Goal: Task Accomplishment & Management: Use online tool/utility

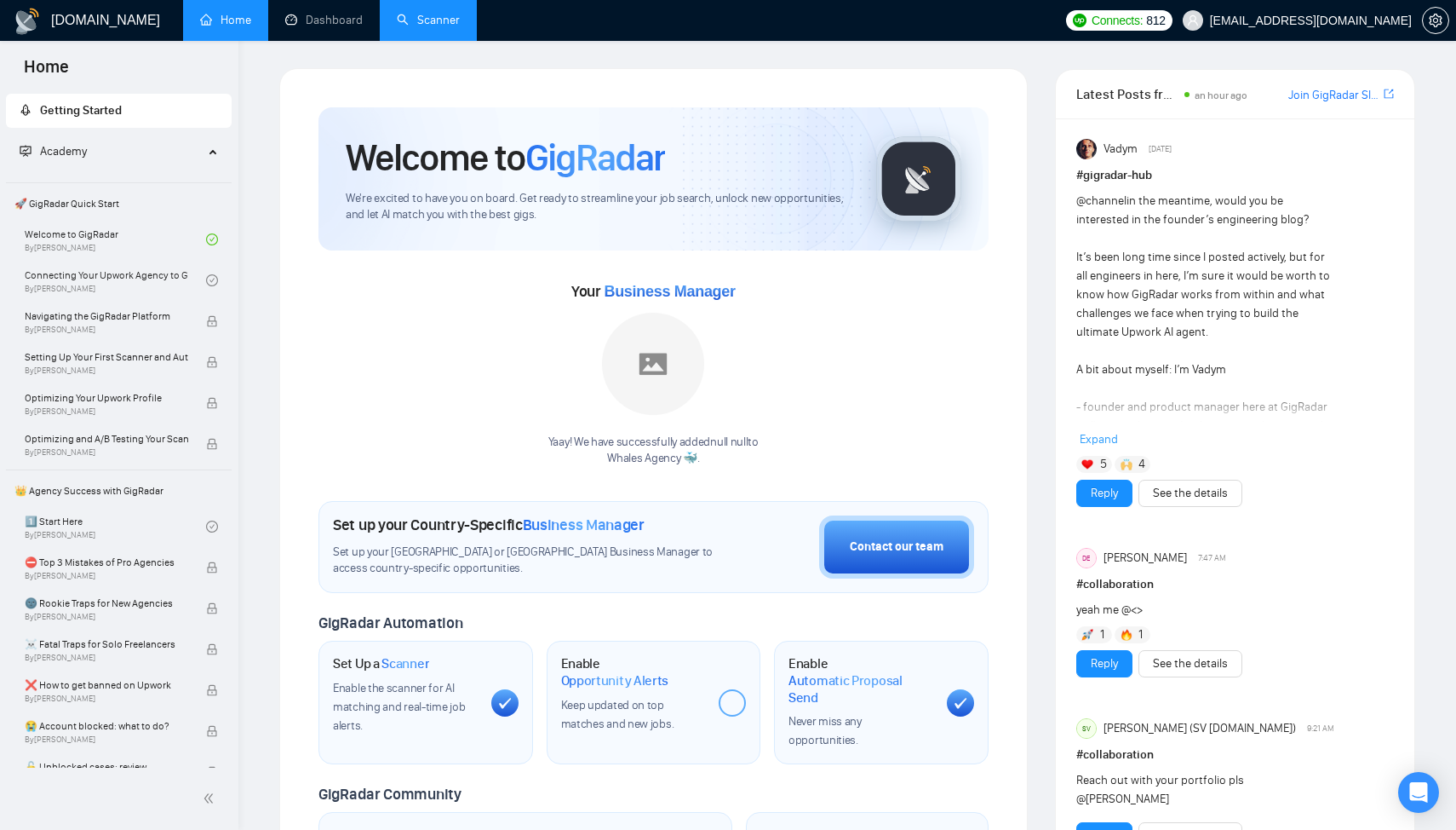
click at [447, 26] on link "Scanner" at bounding box center [428, 20] width 63 height 15
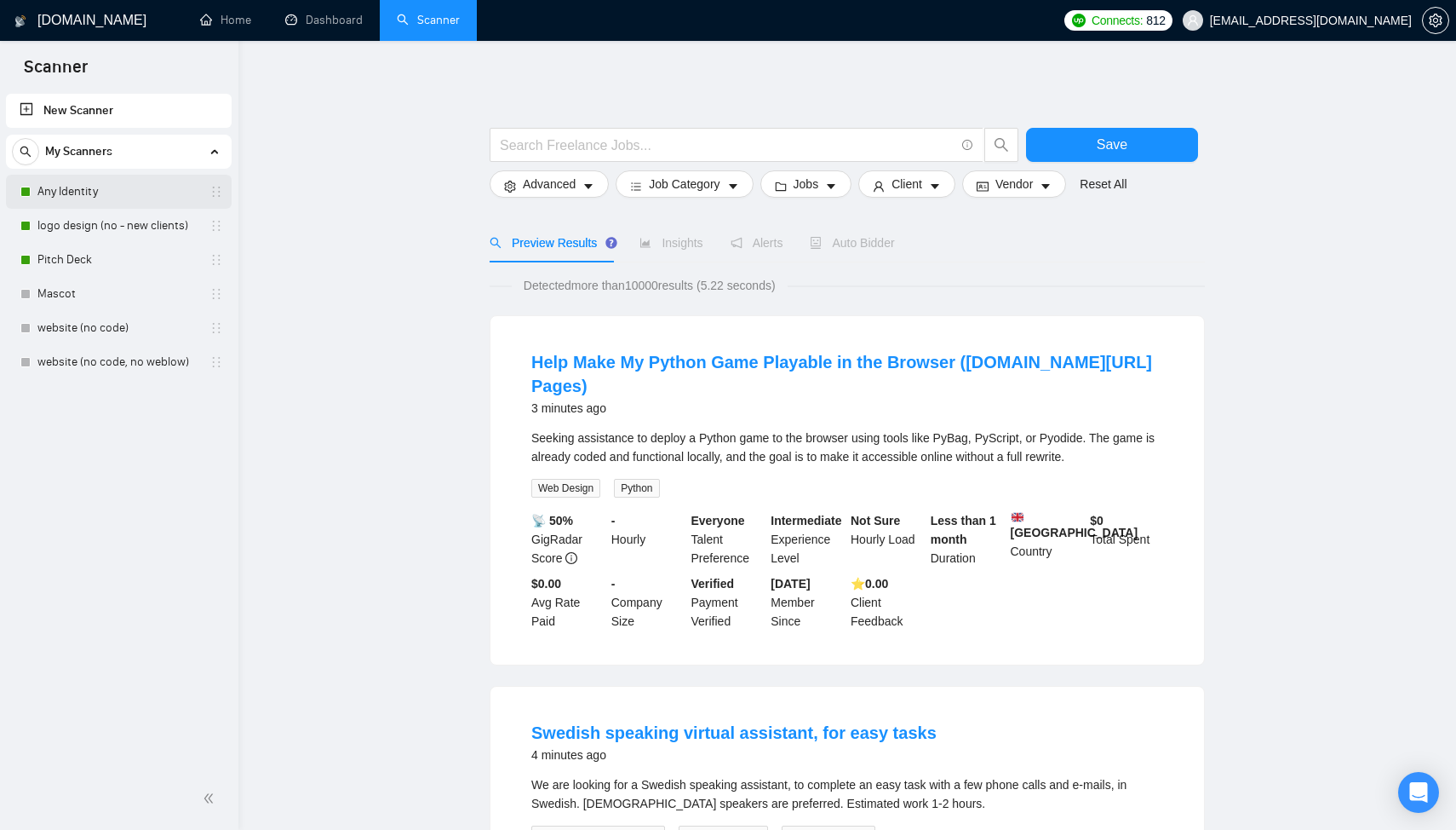
click at [110, 197] on link "Any Identity" at bounding box center [118, 191] width 161 height 34
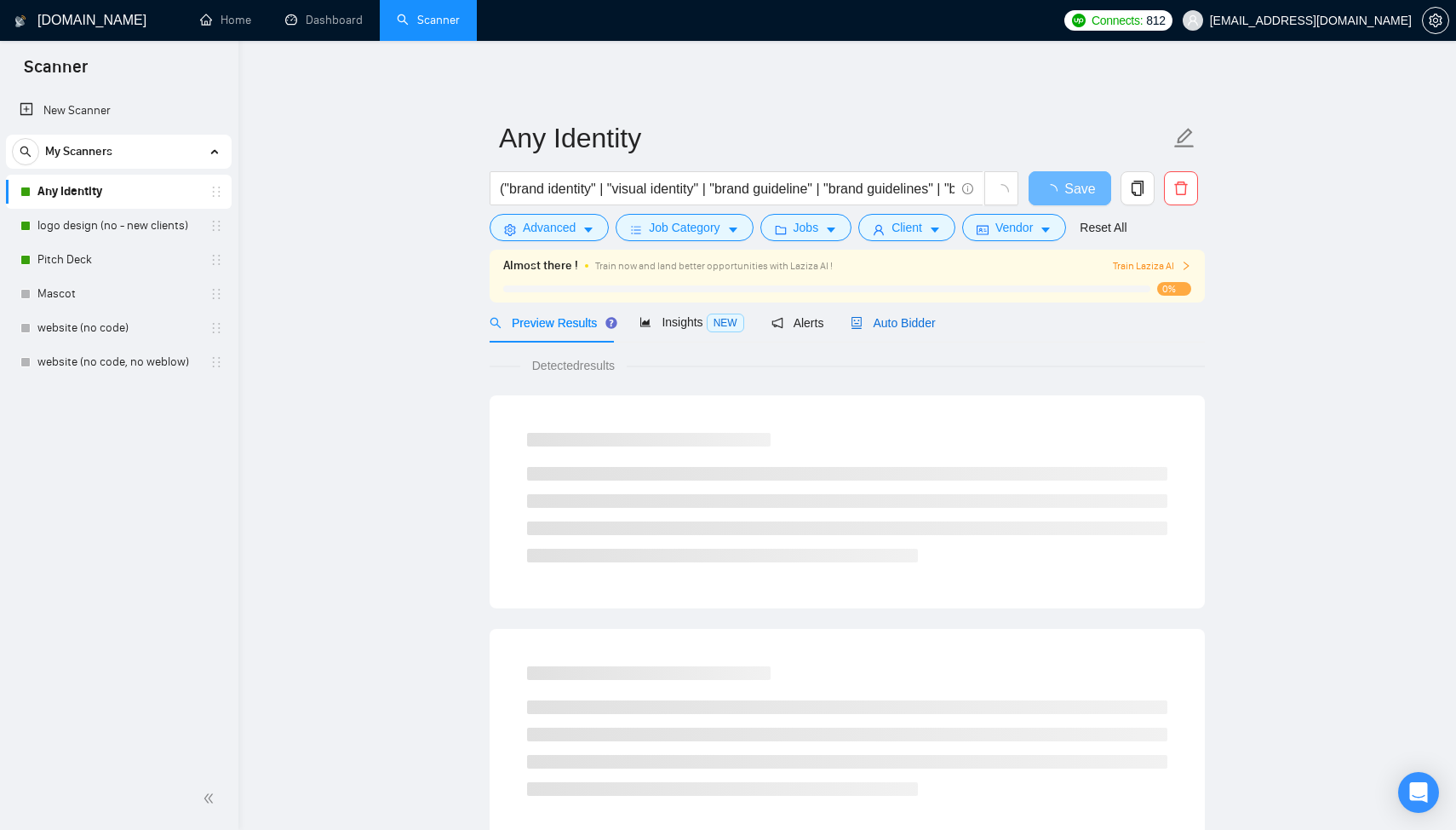
click at [889, 331] on div "Auto Bidder" at bounding box center [893, 323] width 84 height 19
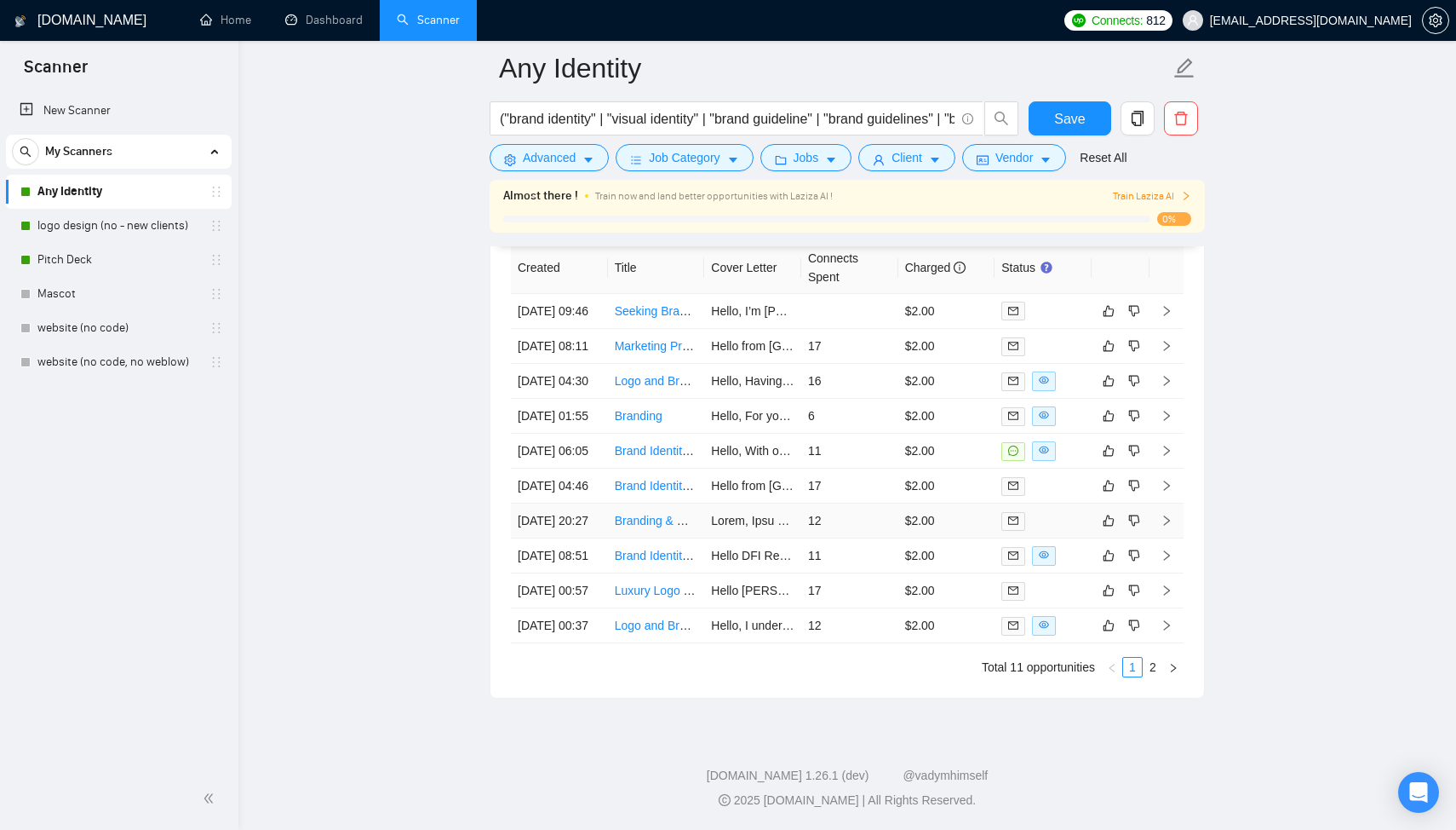
scroll to position [4417, 0]
click at [97, 227] on link "logo design (no - new clients)" at bounding box center [118, 225] width 161 height 34
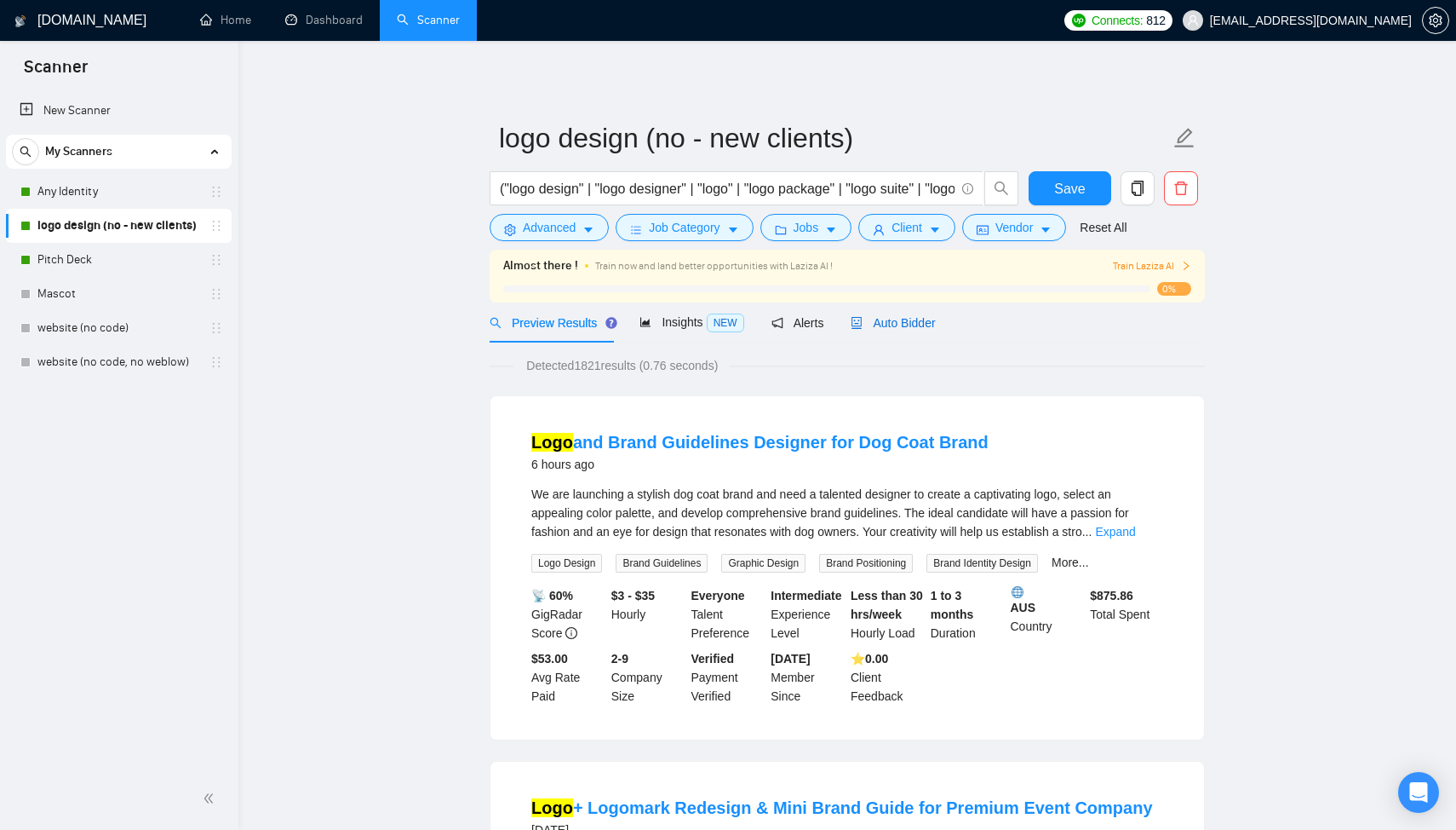
click at [892, 326] on span "Auto Bidder" at bounding box center [893, 323] width 84 height 14
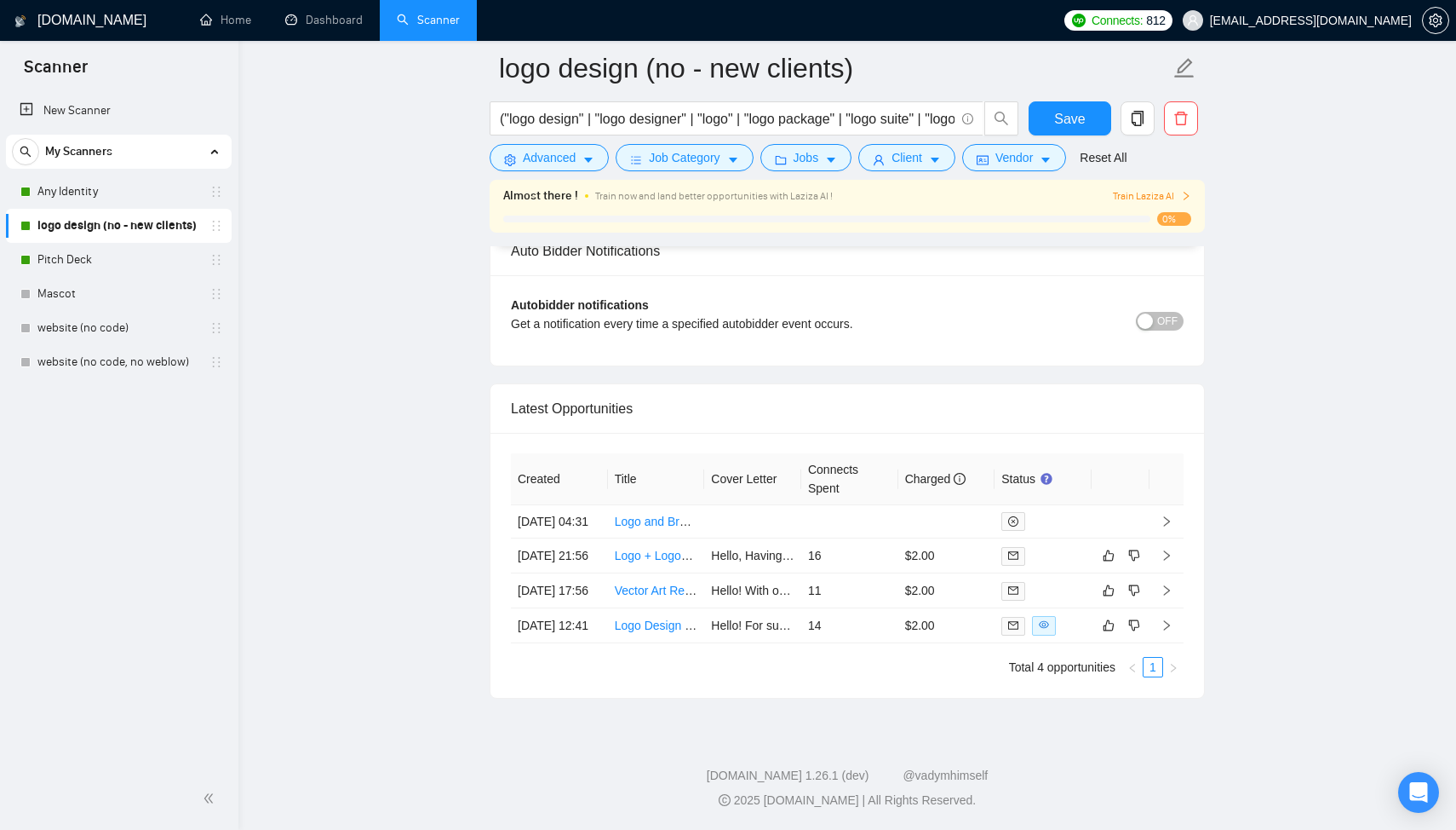
scroll to position [4212, 0]
click at [140, 264] on link "Pitch Deck" at bounding box center [118, 260] width 161 height 34
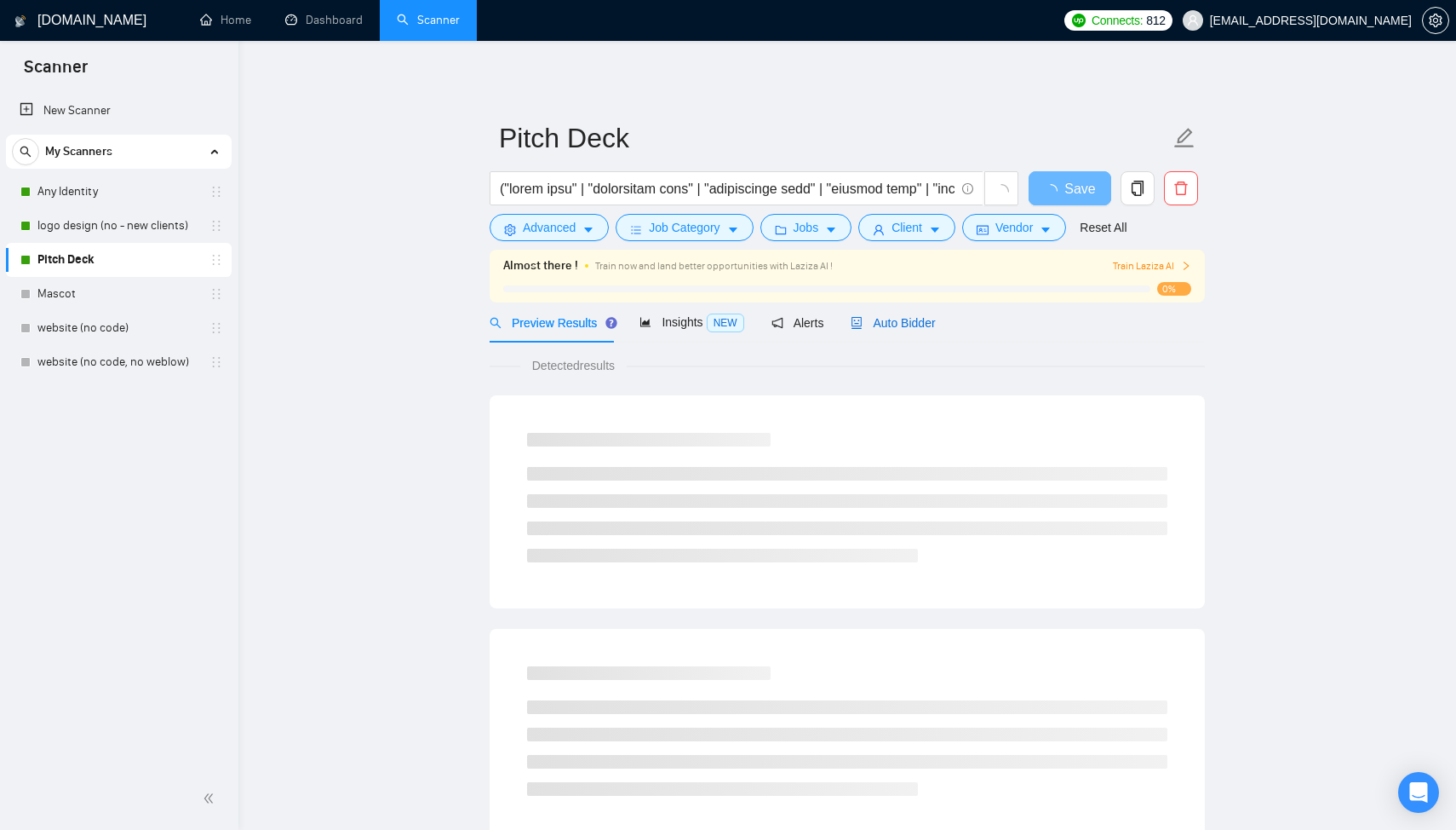
click at [906, 321] on span "Auto Bidder" at bounding box center [893, 323] width 84 height 14
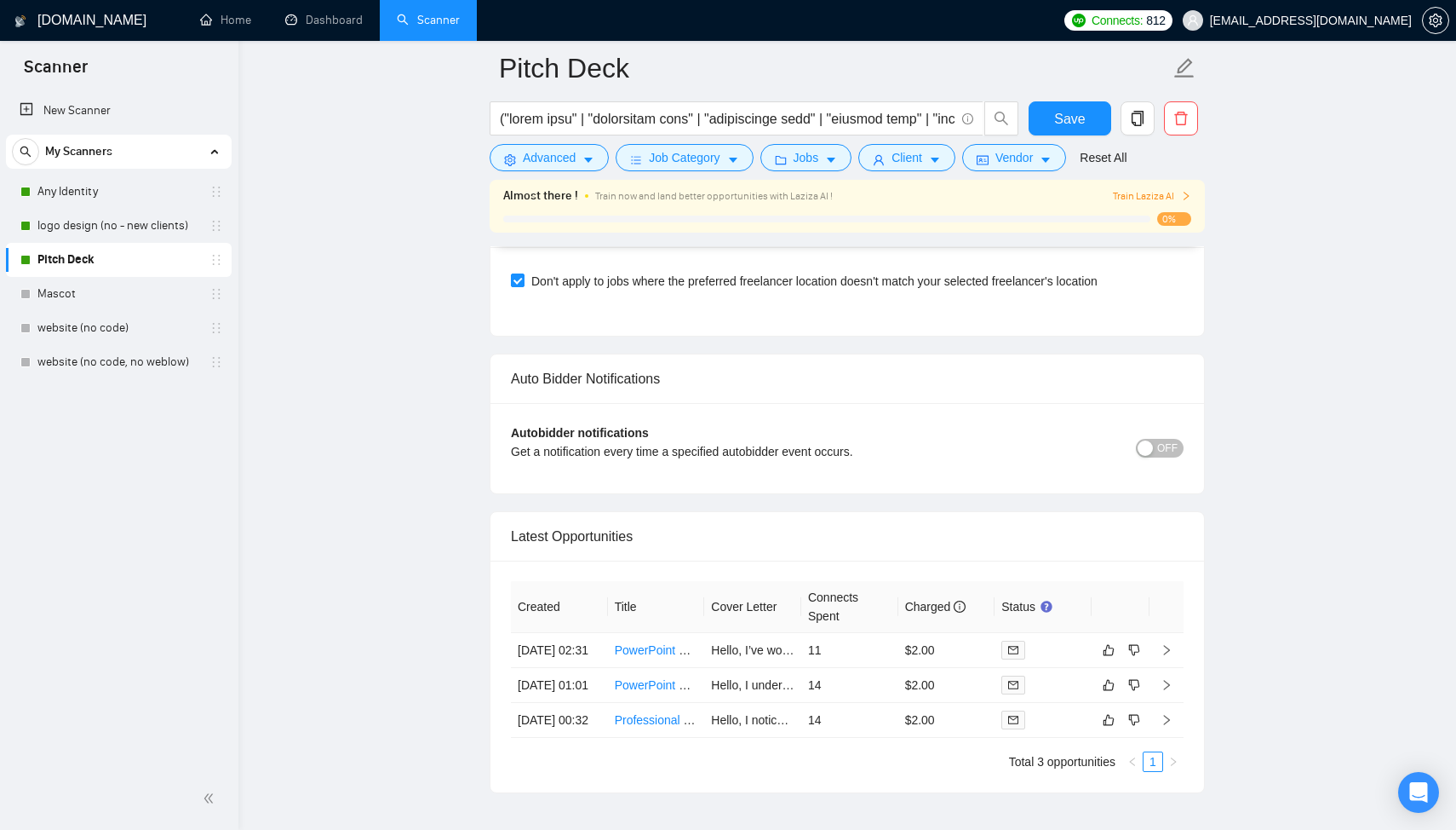
scroll to position [4045, 0]
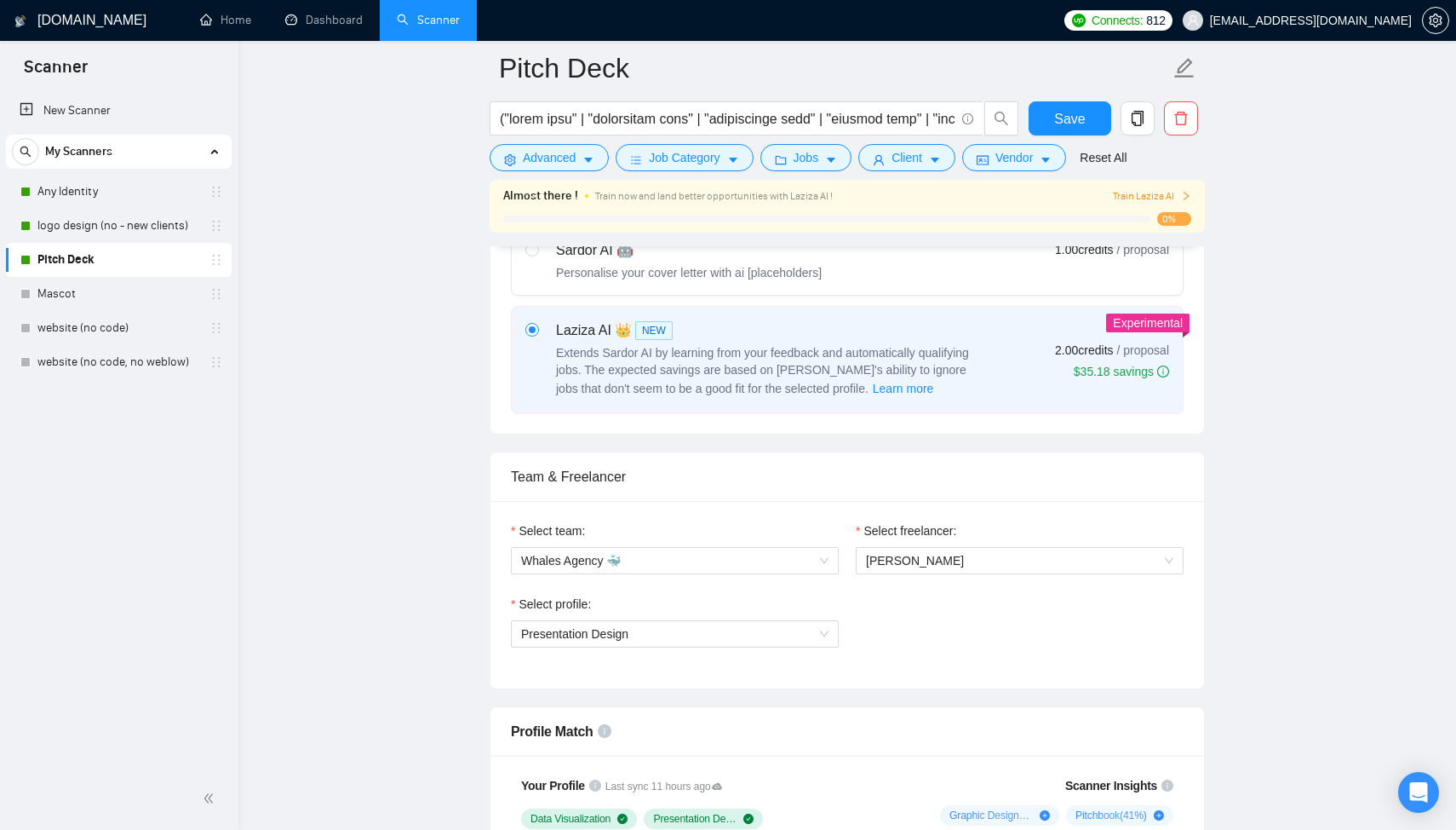
scroll to position [0, 0]
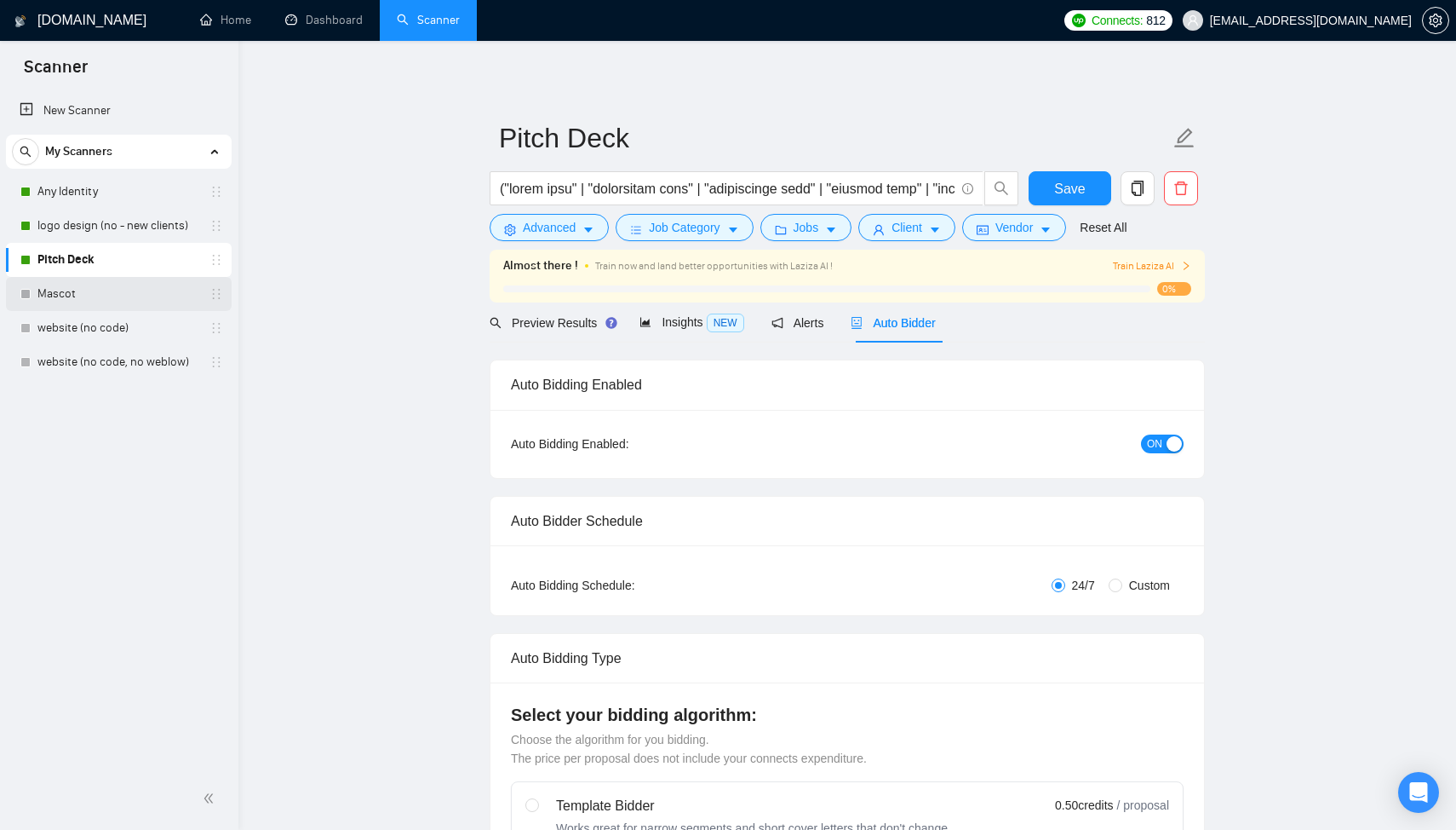
click at [154, 297] on link "Mascot" at bounding box center [118, 293] width 161 height 34
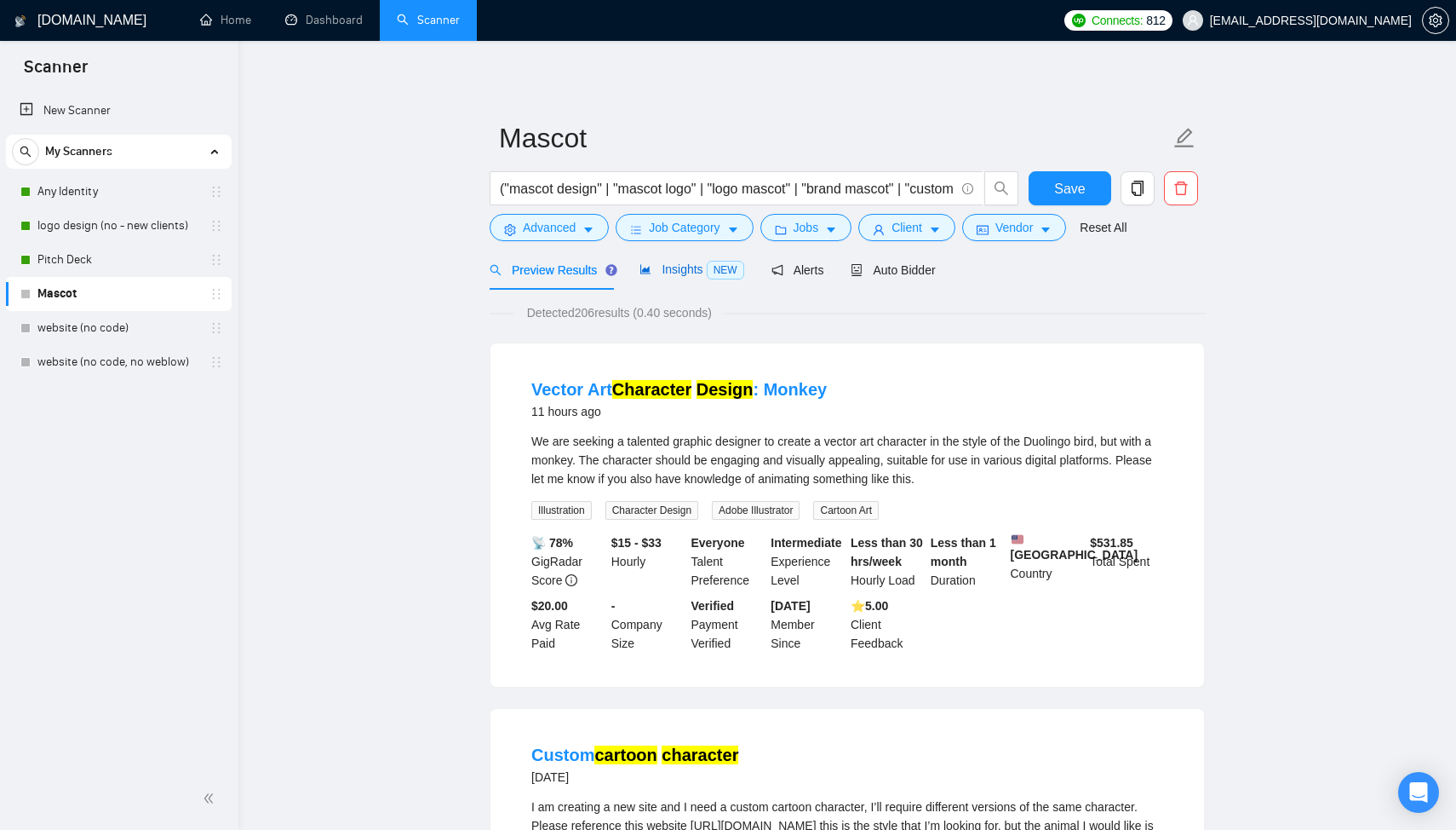
click at [681, 273] on span "Insights NEW" at bounding box center [692, 269] width 104 height 14
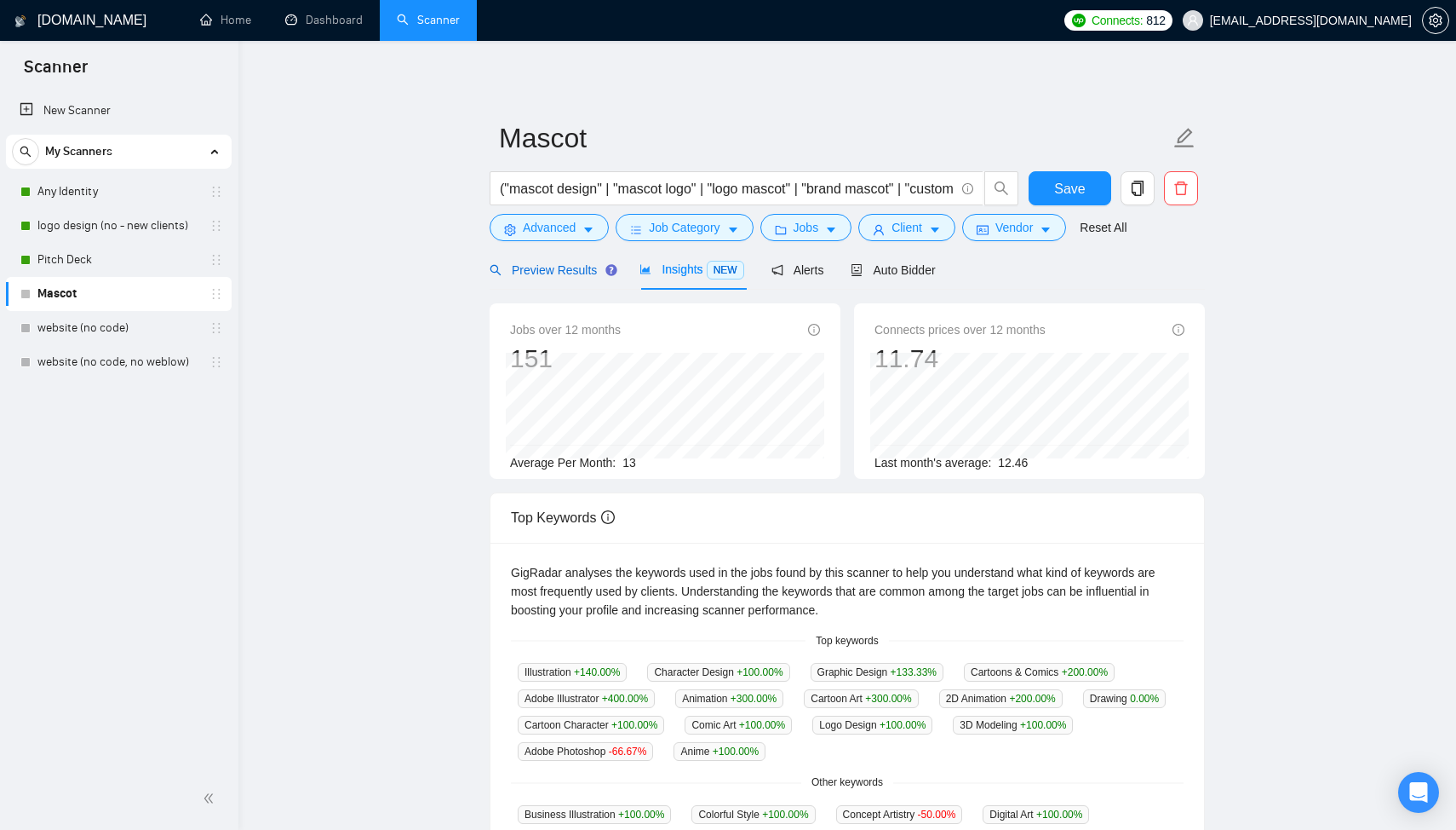
click at [572, 273] on span "Preview Results" at bounding box center [550, 270] width 122 height 14
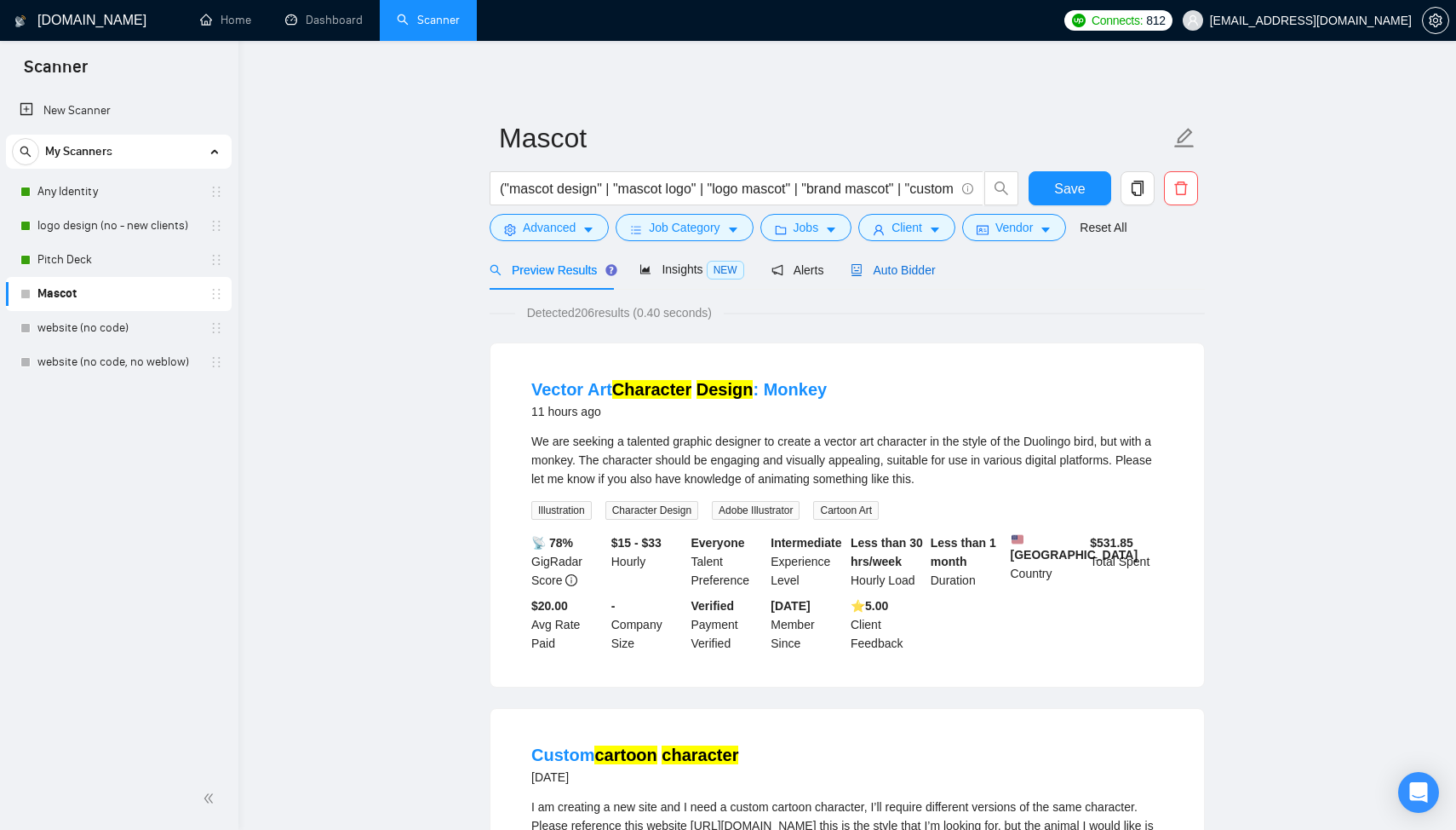
click at [921, 263] on span "Auto Bidder" at bounding box center [893, 270] width 84 height 14
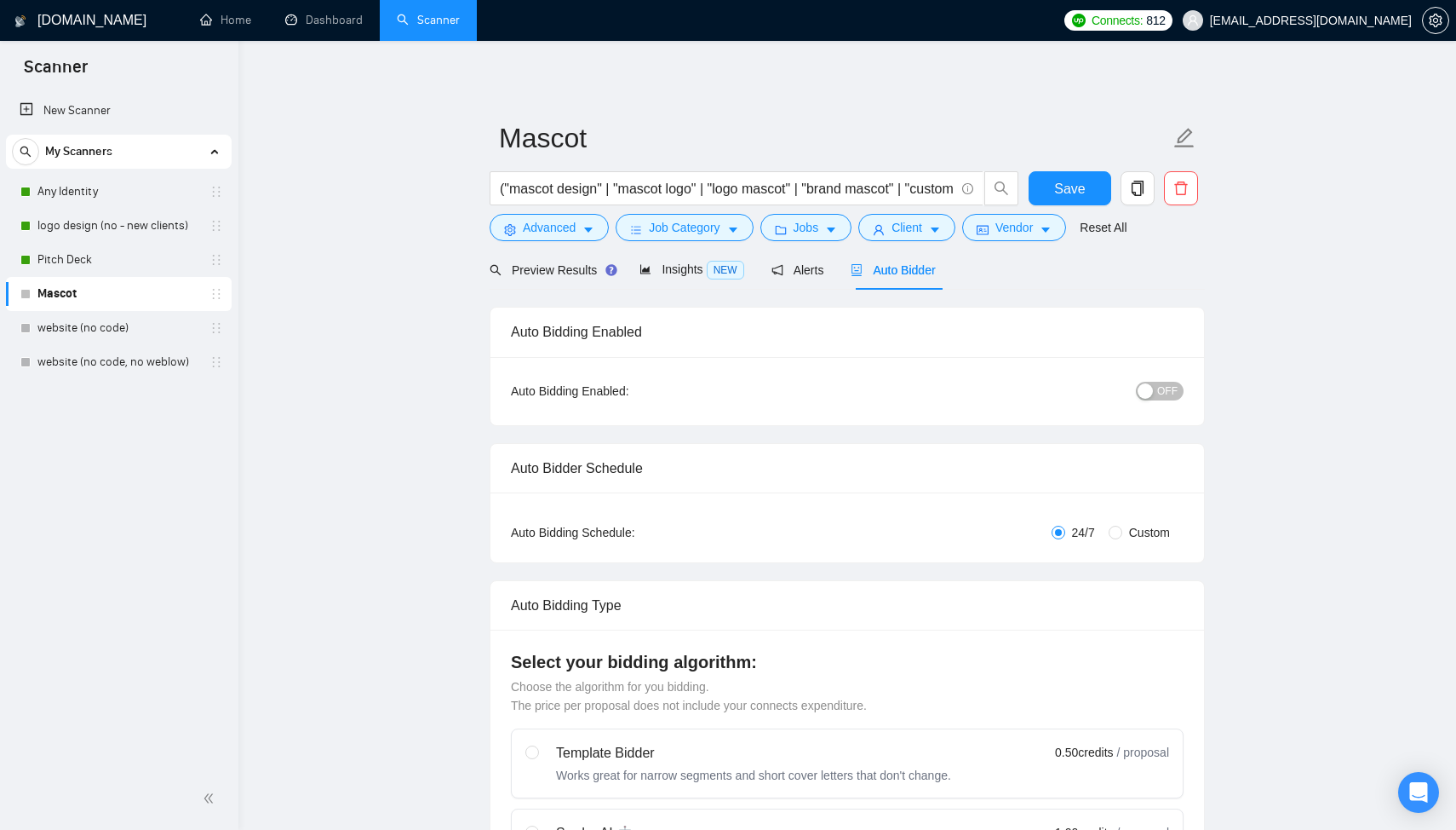
click at [1163, 395] on span "OFF" at bounding box center [1168, 392] width 21 height 19
click at [1071, 191] on span "Save" at bounding box center [1069, 188] width 30 height 22
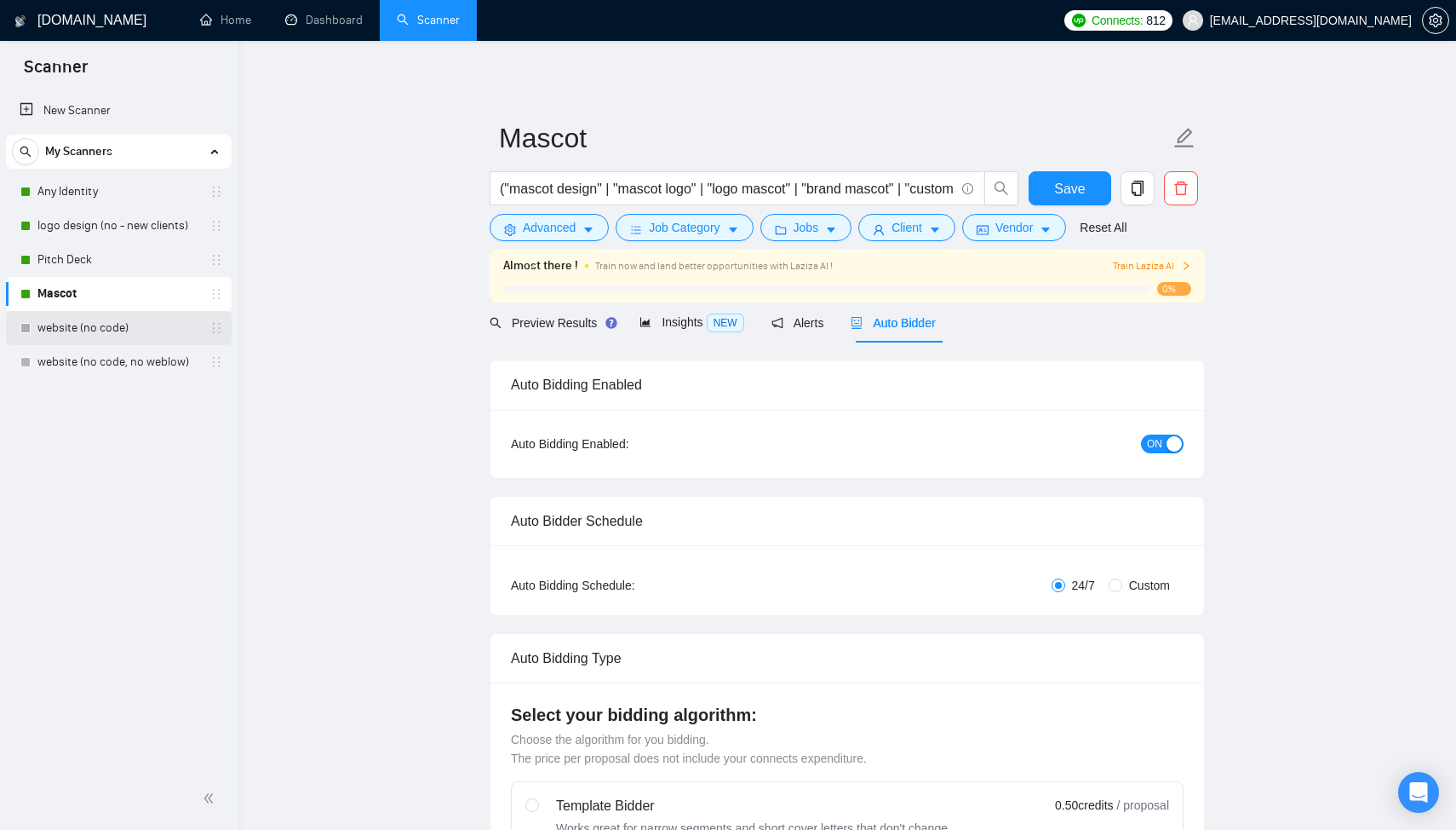
click at [113, 330] on link "website (no code)" at bounding box center [118, 327] width 161 height 34
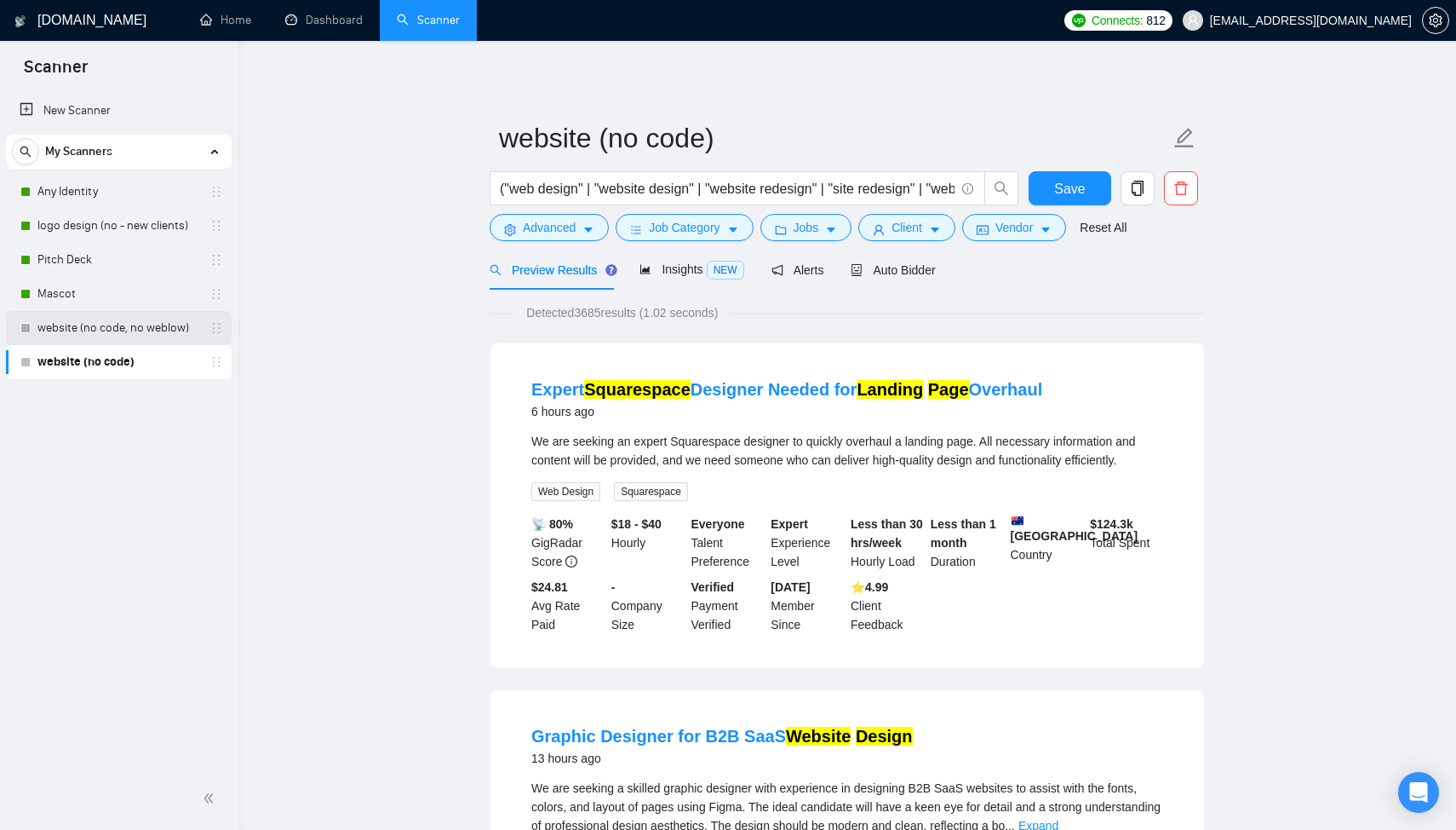
click at [160, 327] on link "website (no code, no weblow)" at bounding box center [118, 327] width 161 height 34
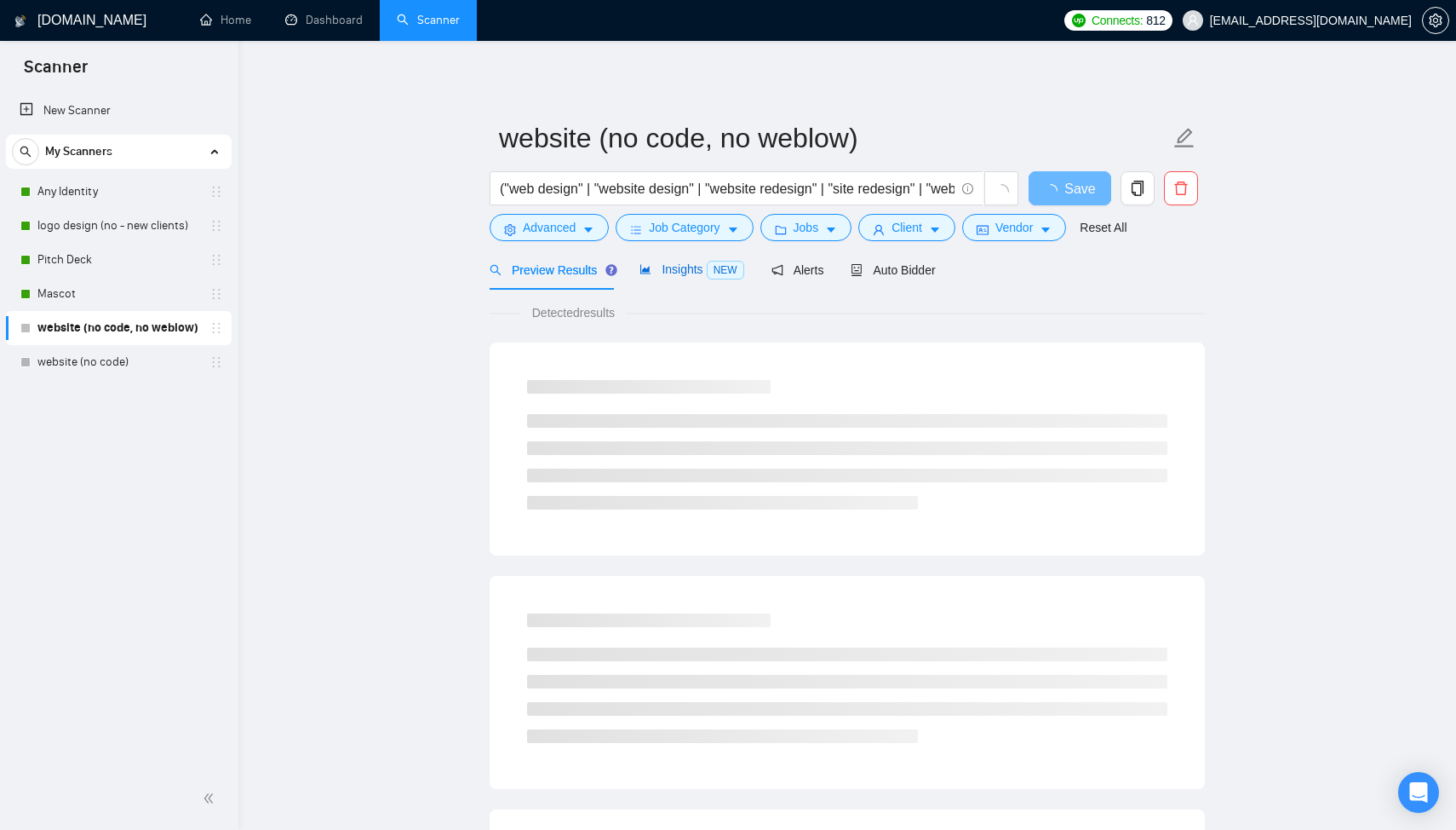
click at [681, 261] on div "Insights NEW" at bounding box center [692, 269] width 104 height 20
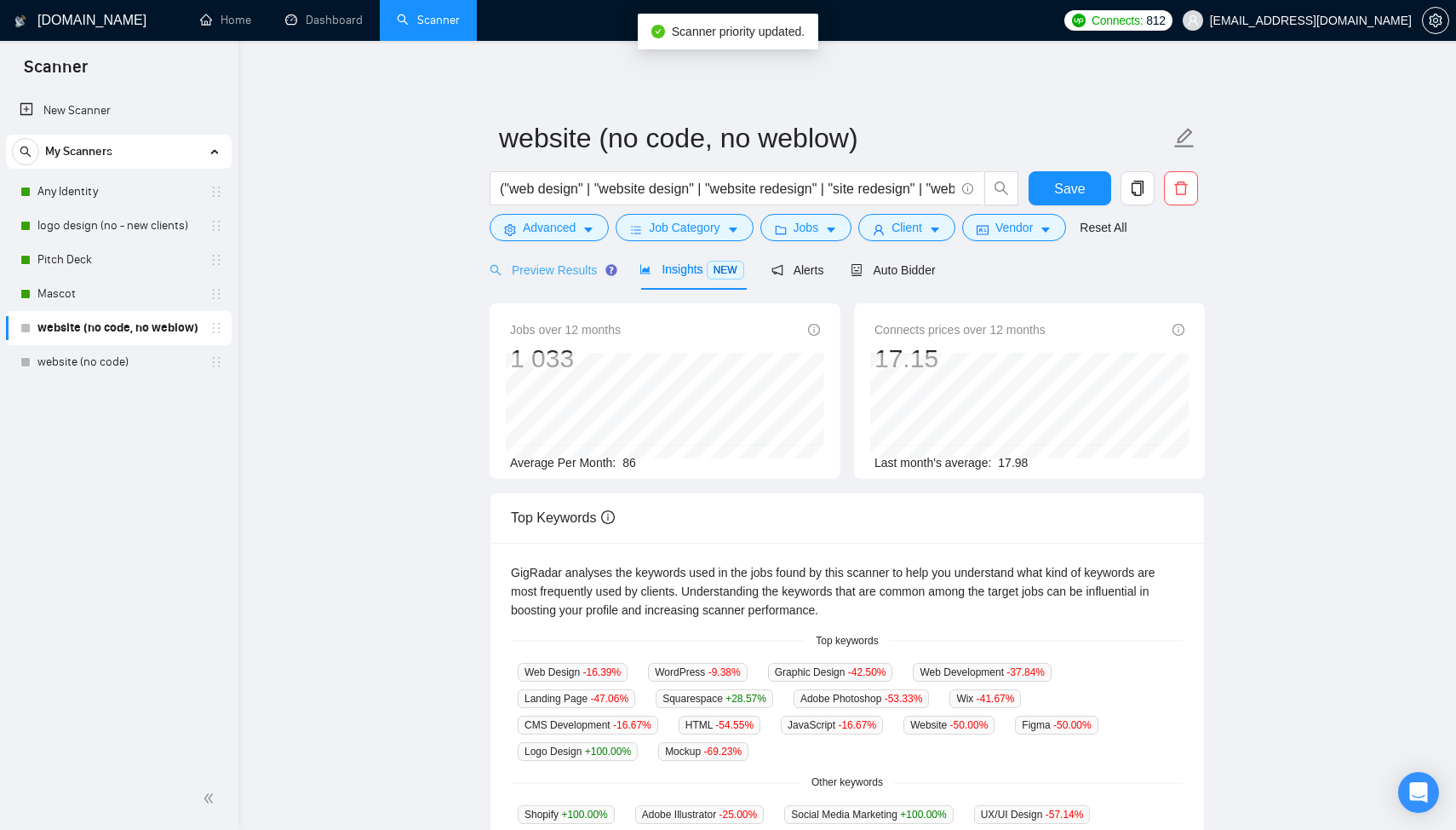
click at [537, 280] on div "Preview Results" at bounding box center [550, 270] width 122 height 40
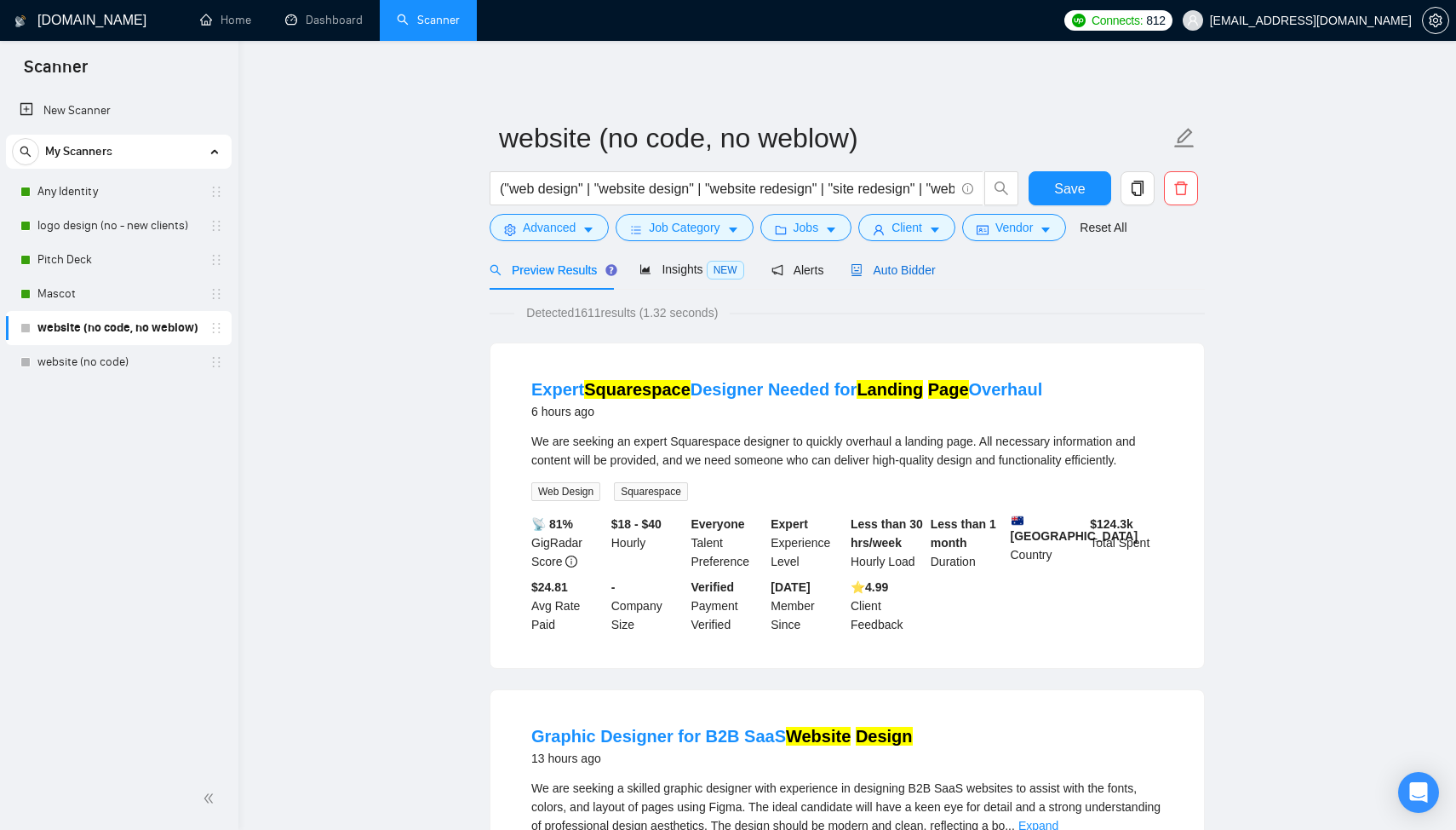
click at [931, 263] on span "Auto Bidder" at bounding box center [893, 270] width 84 height 14
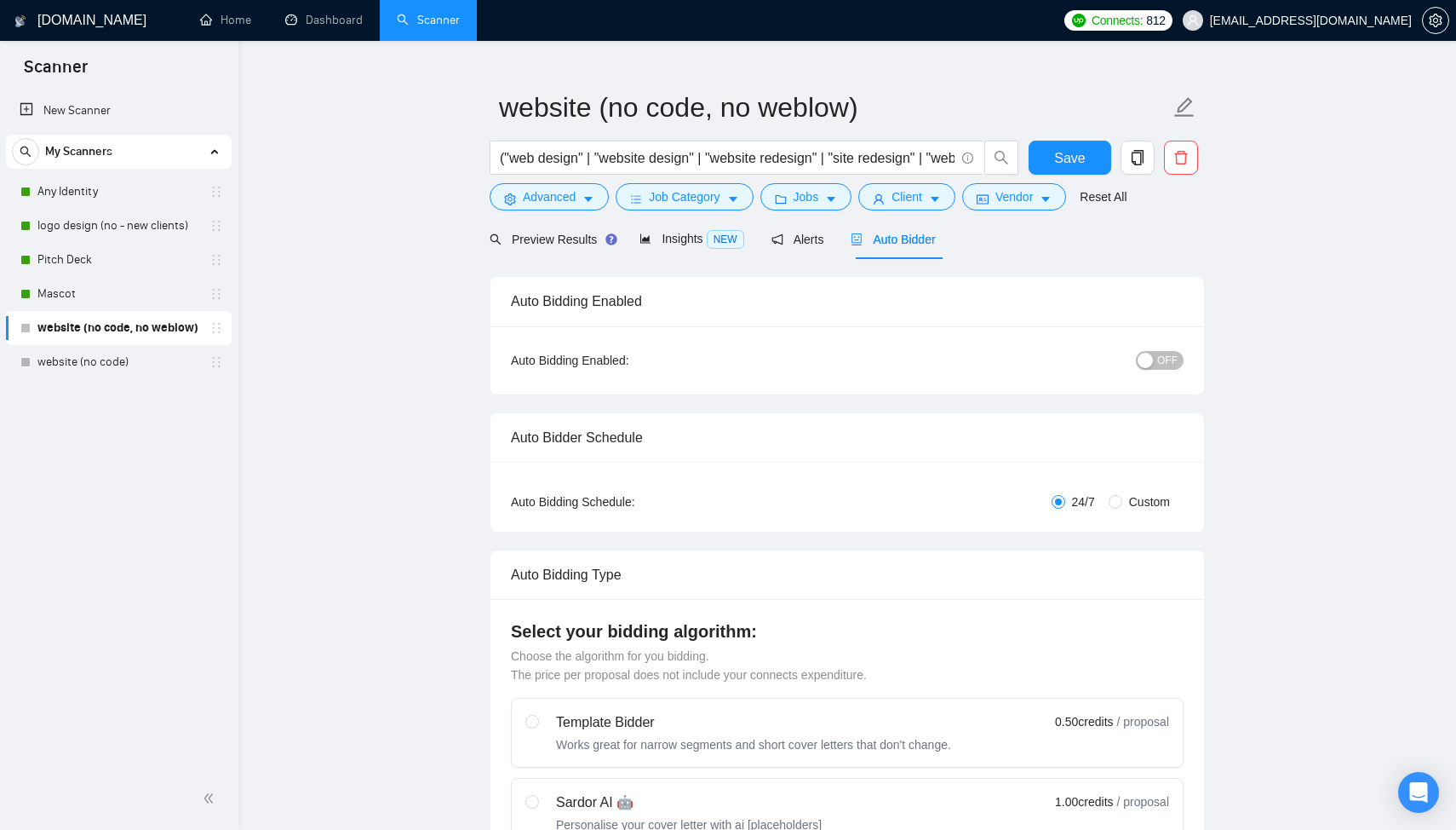
scroll to position [23, 0]
